Goal: Task Accomplishment & Management: Contribute content

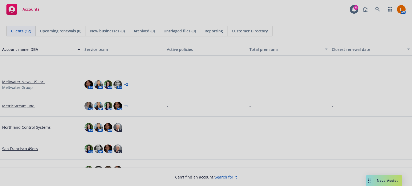
scroll to position [145, 0]
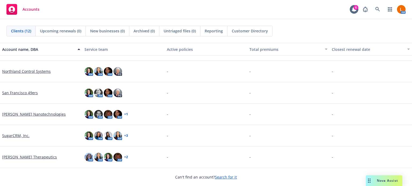
click at [23, 156] on link "[PERSON_NAME] Therapeutics" at bounding box center [29, 157] width 55 height 6
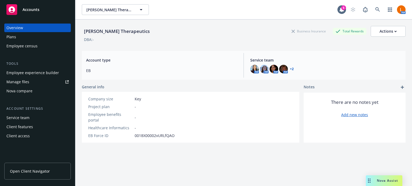
click at [25, 175] on link "Open Client Navigator" at bounding box center [37, 171] width 66 height 17
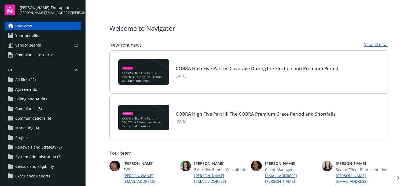
click at [31, 129] on span "Marketing (4)" at bounding box center [27, 128] width 24 height 9
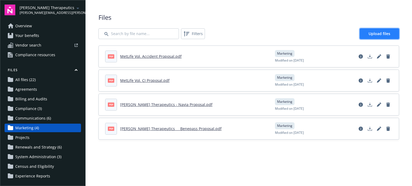
click at [375, 33] on span "Upload files" at bounding box center [379, 33] width 22 height 5
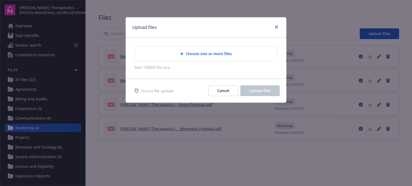
click at [186, 51] on span "Choose one or more files" at bounding box center [209, 54] width 46 height 6
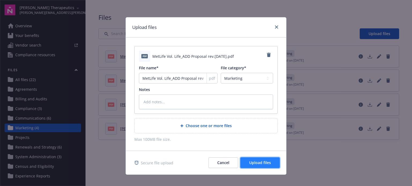
click at [258, 161] on span "Upload files" at bounding box center [260, 162] width 22 height 5
type textarea "x"
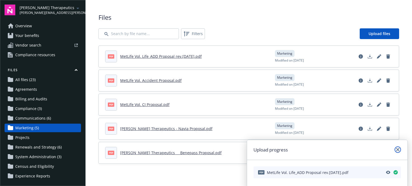
click at [397, 148] on icon "close" at bounding box center [397, 149] width 3 height 3
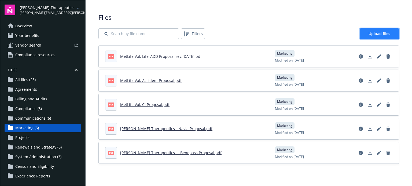
click at [386, 32] on span "Upload files" at bounding box center [379, 33] width 22 height 5
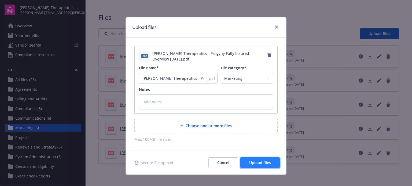
click at [256, 162] on span "Upload files" at bounding box center [260, 162] width 22 height 5
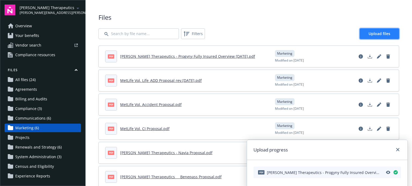
click at [378, 32] on span "Upload files" at bounding box center [379, 33] width 22 height 5
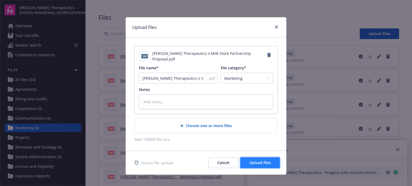
click at [261, 163] on span "Upload files" at bounding box center [260, 162] width 22 height 5
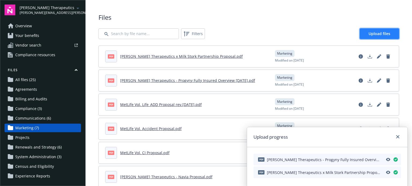
click at [374, 33] on span "Upload files" at bounding box center [379, 33] width 22 height 5
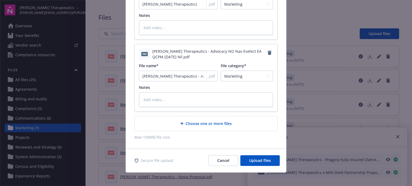
scroll to position [77, 0]
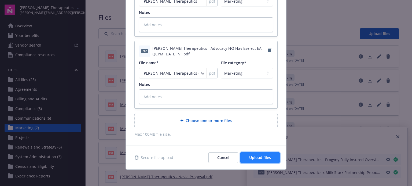
click at [256, 157] on span "Upload files" at bounding box center [260, 157] width 22 height 5
type textarea "x"
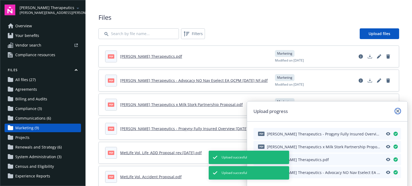
click at [398, 110] on icon "close" at bounding box center [397, 111] width 3 height 3
